Goal: Check status: Check status

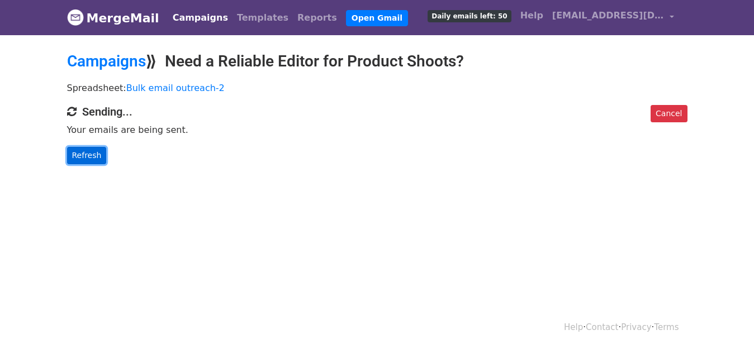
click at [88, 157] on link "Refresh" at bounding box center [87, 155] width 40 height 17
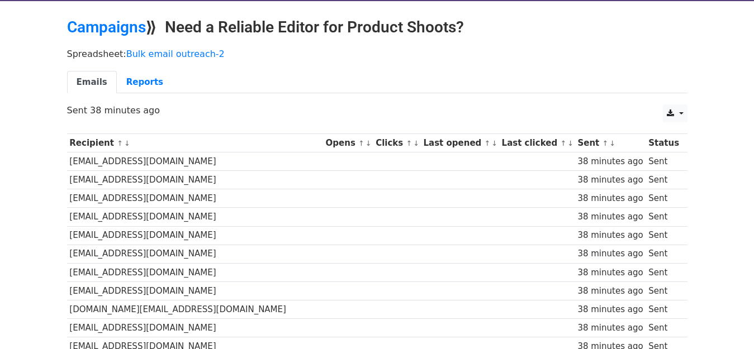
scroll to position [22, 0]
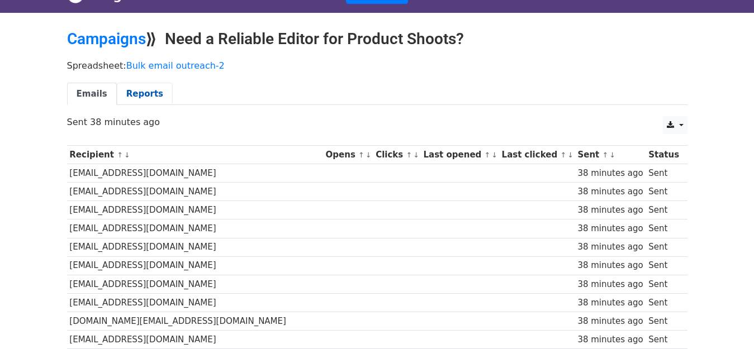
click at [139, 95] on link "Reports" at bounding box center [145, 94] width 56 height 23
